Goal: Information Seeking & Learning: Find contact information

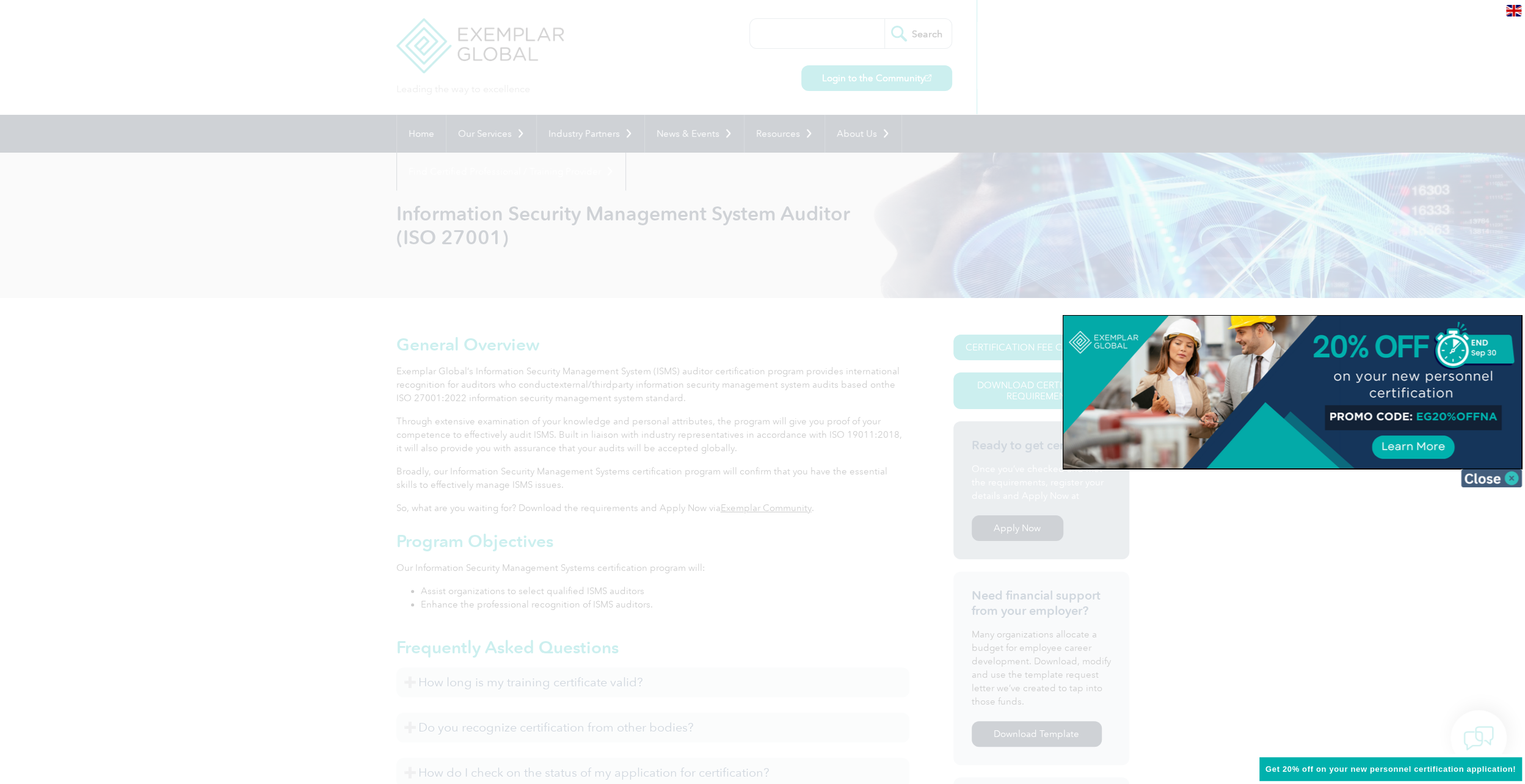
click at [1486, 476] on img at bounding box center [1491, 478] width 61 height 18
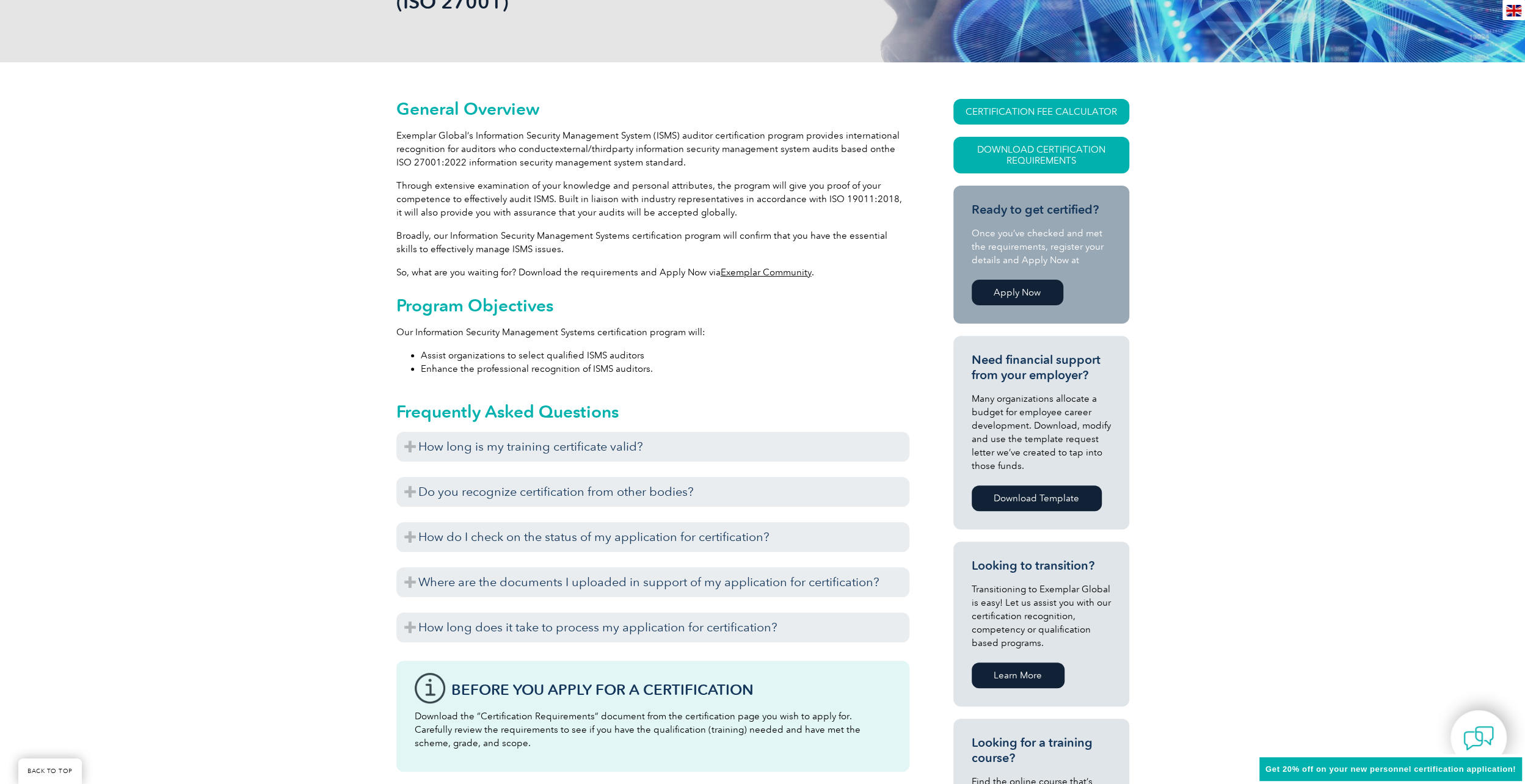
scroll to position [245, 0]
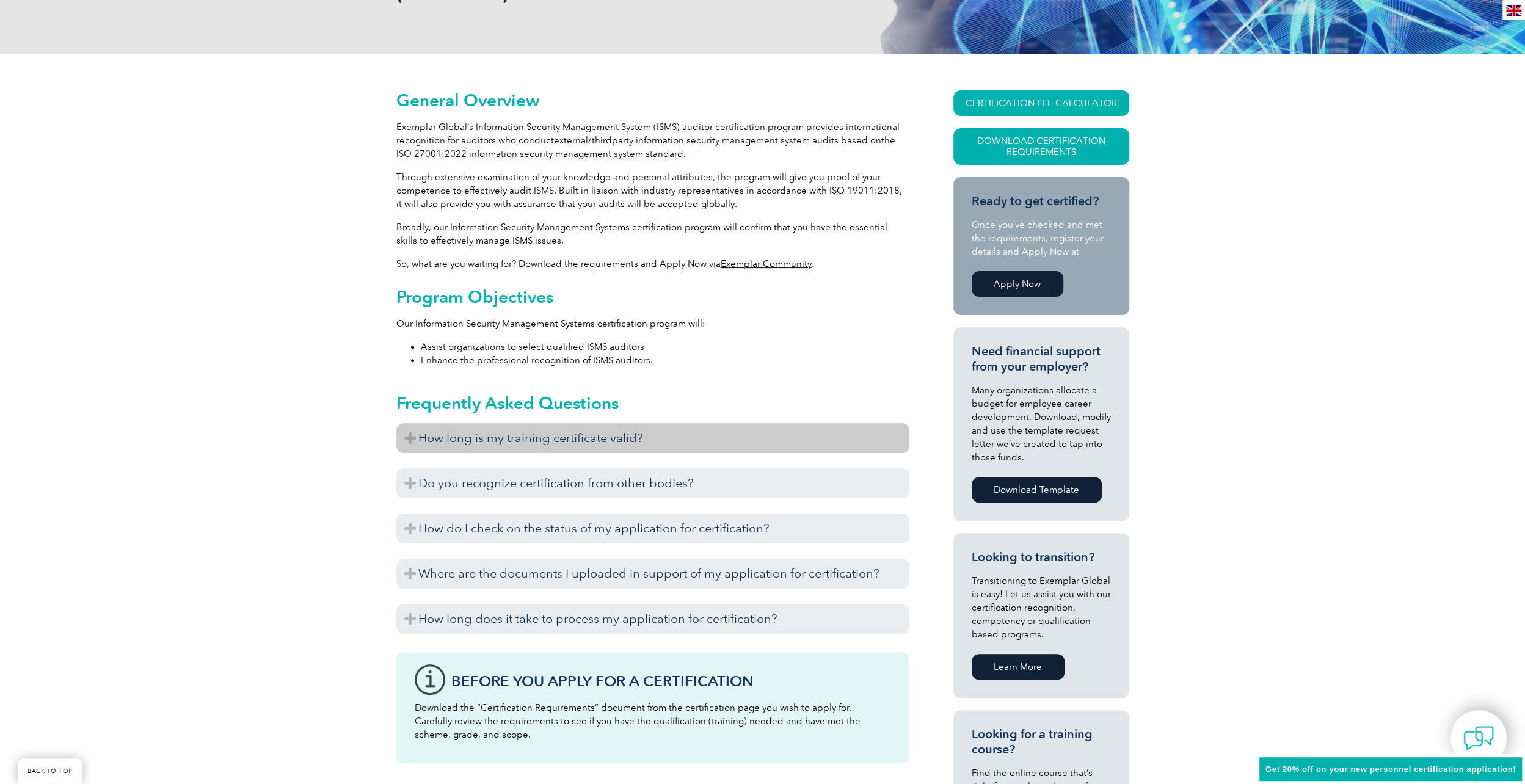
click at [423, 438] on h3 "How long is my training certificate valid?" at bounding box center [652, 438] width 513 height 30
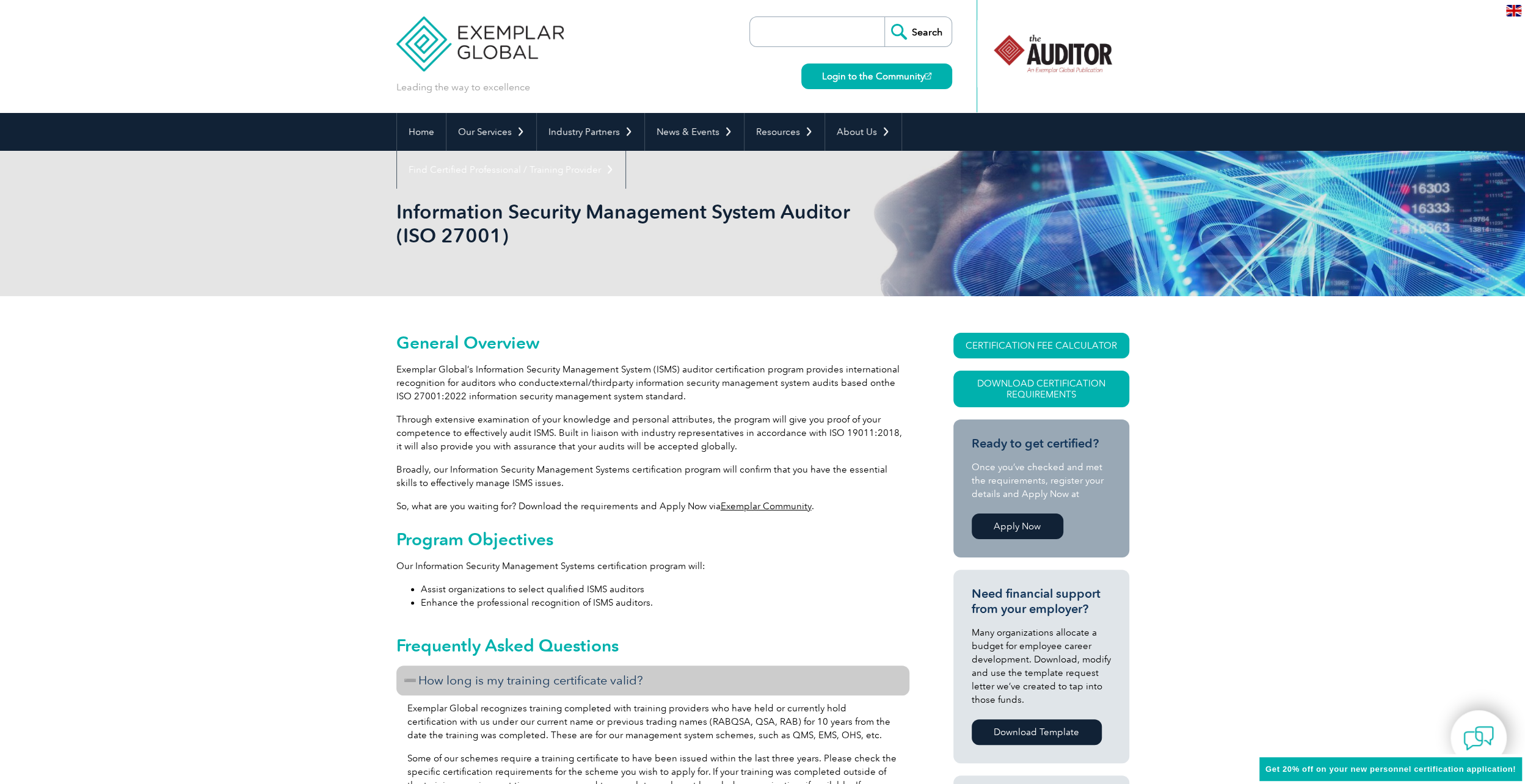
scroll to position [0, 0]
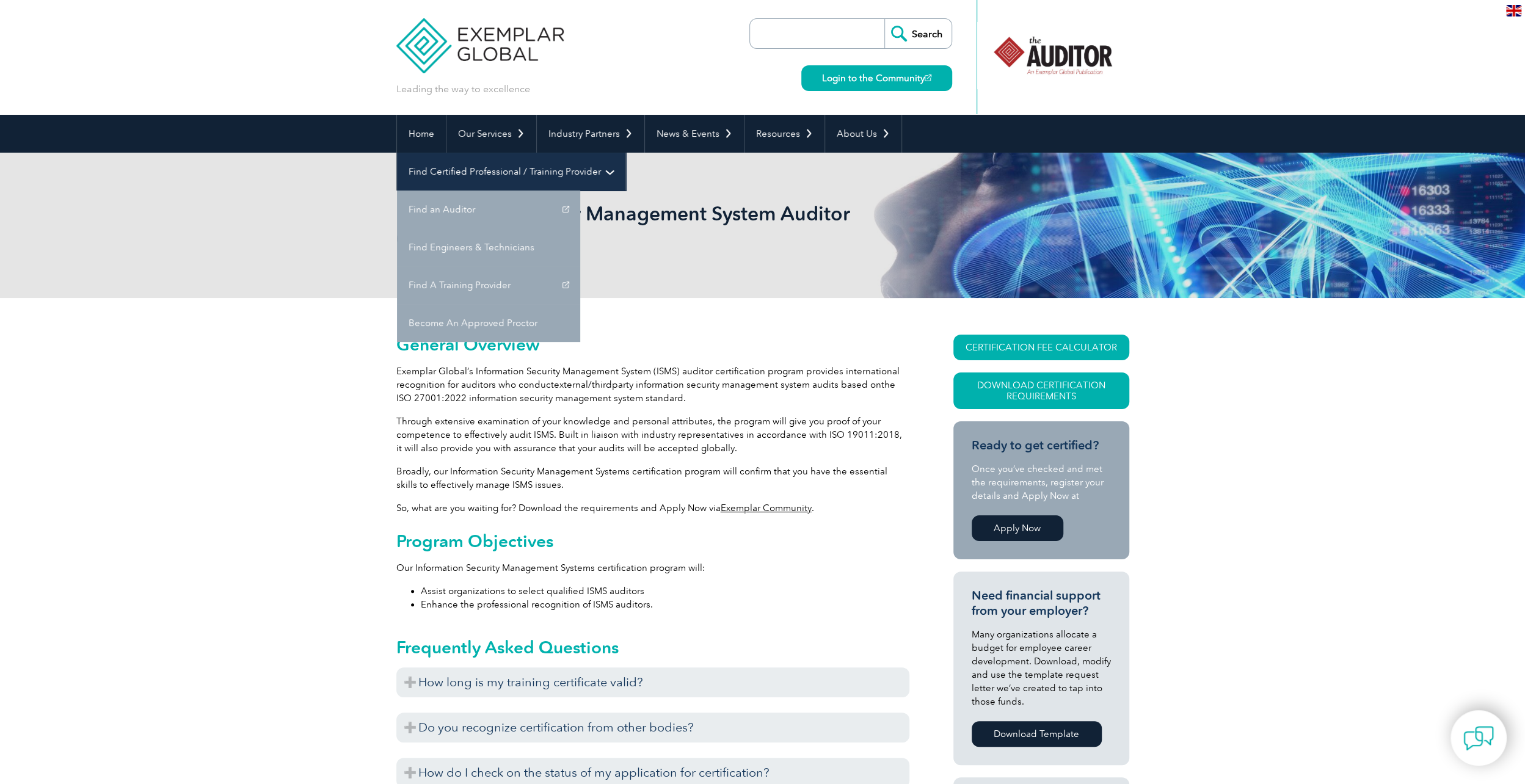
click at [625, 153] on link "Find Certified Professional / Training Provider" at bounding box center [511, 172] width 228 height 38
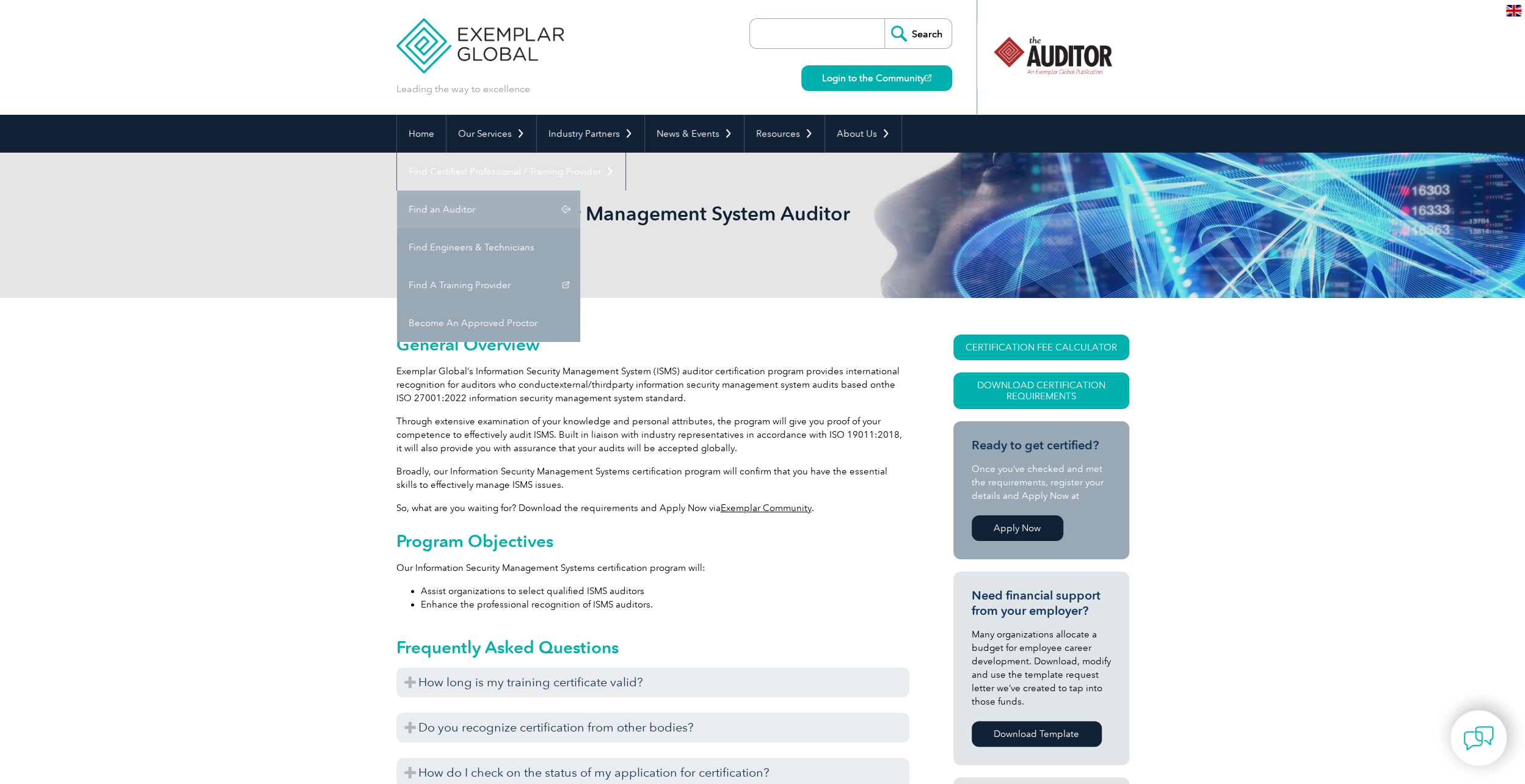
click at [580, 190] on link "Find an Auditor" at bounding box center [489, 209] width 183 height 38
